Goal: Task Accomplishment & Management: Manage account settings

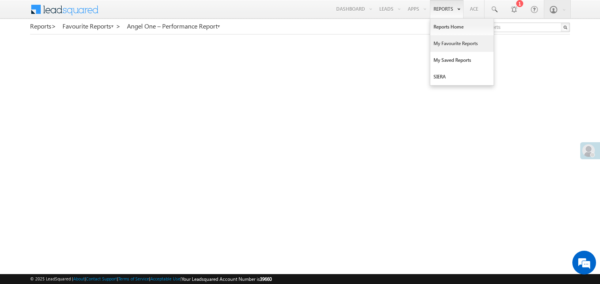
click at [438, 44] on link "My Favourite Reports" at bounding box center [462, 43] width 63 height 17
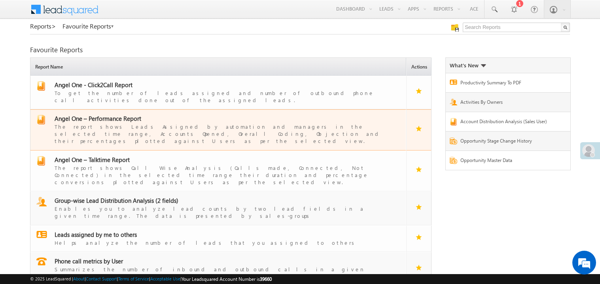
click at [109, 114] on span "Angel One – Performance Report" at bounding box center [98, 118] width 87 height 8
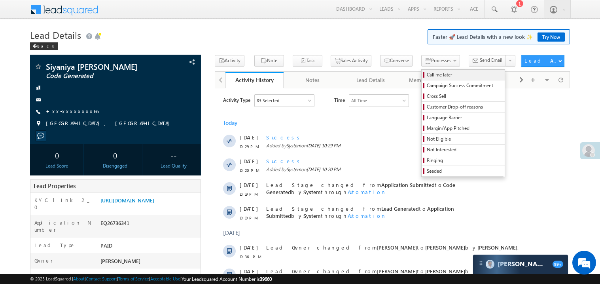
click at [427, 75] on span "Call me later" at bounding box center [464, 74] width 75 height 7
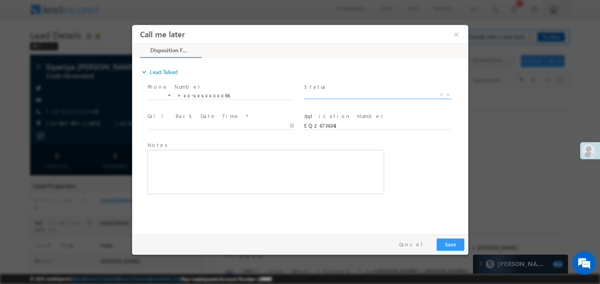
click at [321, 93] on span "X" at bounding box center [378, 95] width 148 height 8
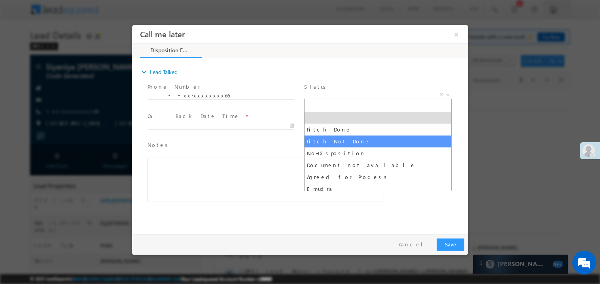
select select "Pitch Not Done"
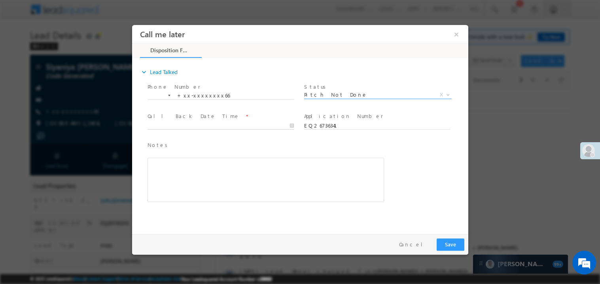
click at [198, 127] on body "Call me later ×" at bounding box center [300, 127] width 336 height 205
type input "09/18/25 11:29 PM"
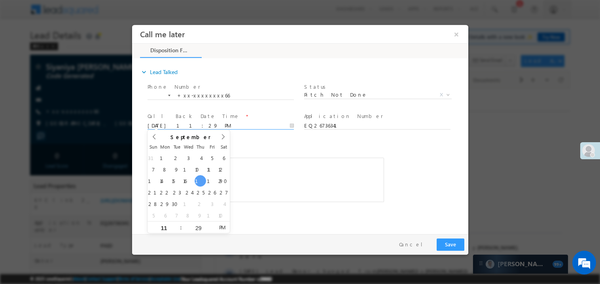
click at [249, 171] on div "Rich Text Editor, 40788eee-0fb2-11ec-a811-0adc8a9d82c2__tab1__section1__Notes__…" at bounding box center [265, 179] width 237 height 44
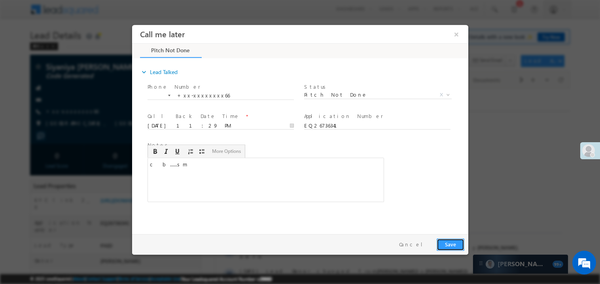
click at [452, 249] on button "Save" at bounding box center [451, 244] width 28 height 12
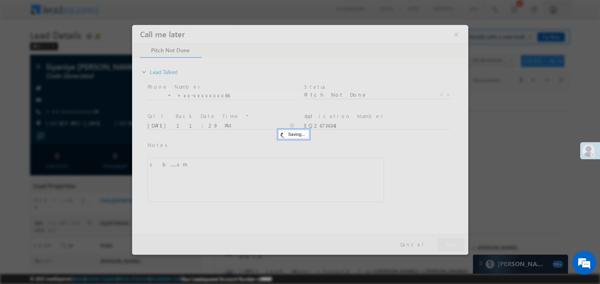
click at [452, 249] on div at bounding box center [300, 140] width 336 height 230
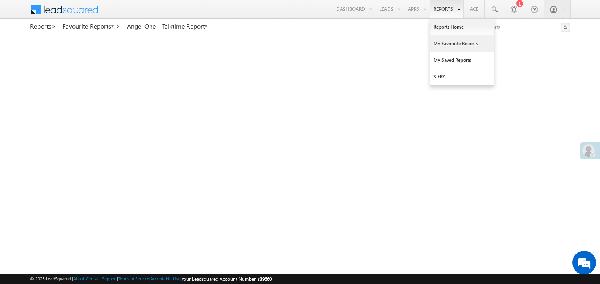
click at [443, 44] on link "My Favourite Reports" at bounding box center [462, 43] width 63 height 17
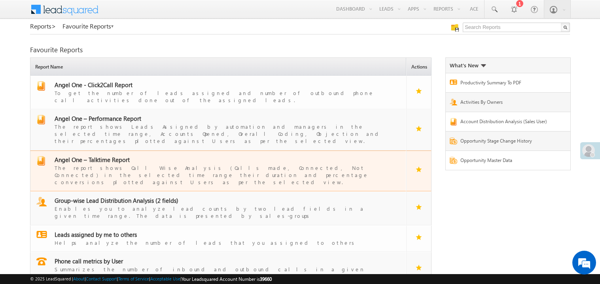
click at [104, 156] on span "Angel One – Talktime Report" at bounding box center [92, 160] width 75 height 8
